Goal: Find contact information: Find contact information

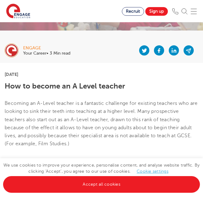
scroll to position [64, 0]
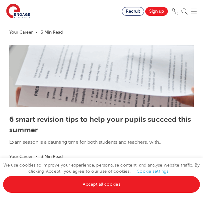
scroll to position [1066, 0]
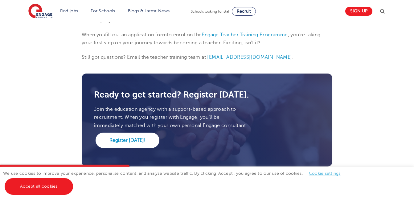
scroll to position [620, 0]
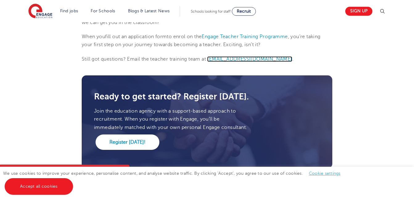
click at [246, 59] on span "[EMAIL_ADDRESS][DOMAIN_NAME]" at bounding box center [249, 59] width 85 height 6
